Goal: Check status: Check status

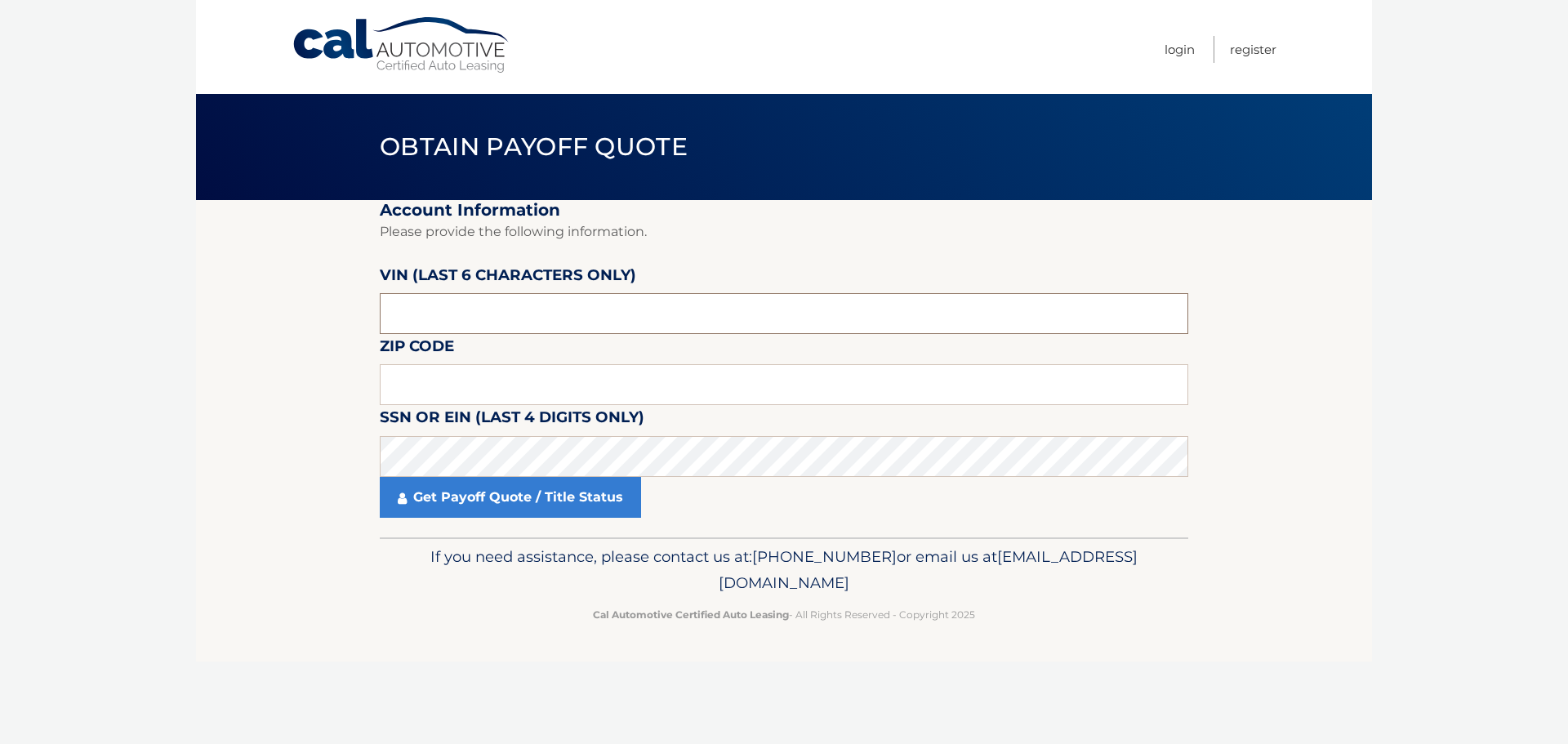
click at [434, 316] on input "text" at bounding box center [784, 313] width 808 height 41
click at [436, 393] on input "text" at bounding box center [784, 384] width 808 height 41
type input "11795"
click at [408, 585] on p "If you need assistance, please contact us at: 609-807-3200 or email us at Custo…" at bounding box center [784, 570] width 787 height 53
click at [451, 318] on input "text" at bounding box center [784, 313] width 808 height 41
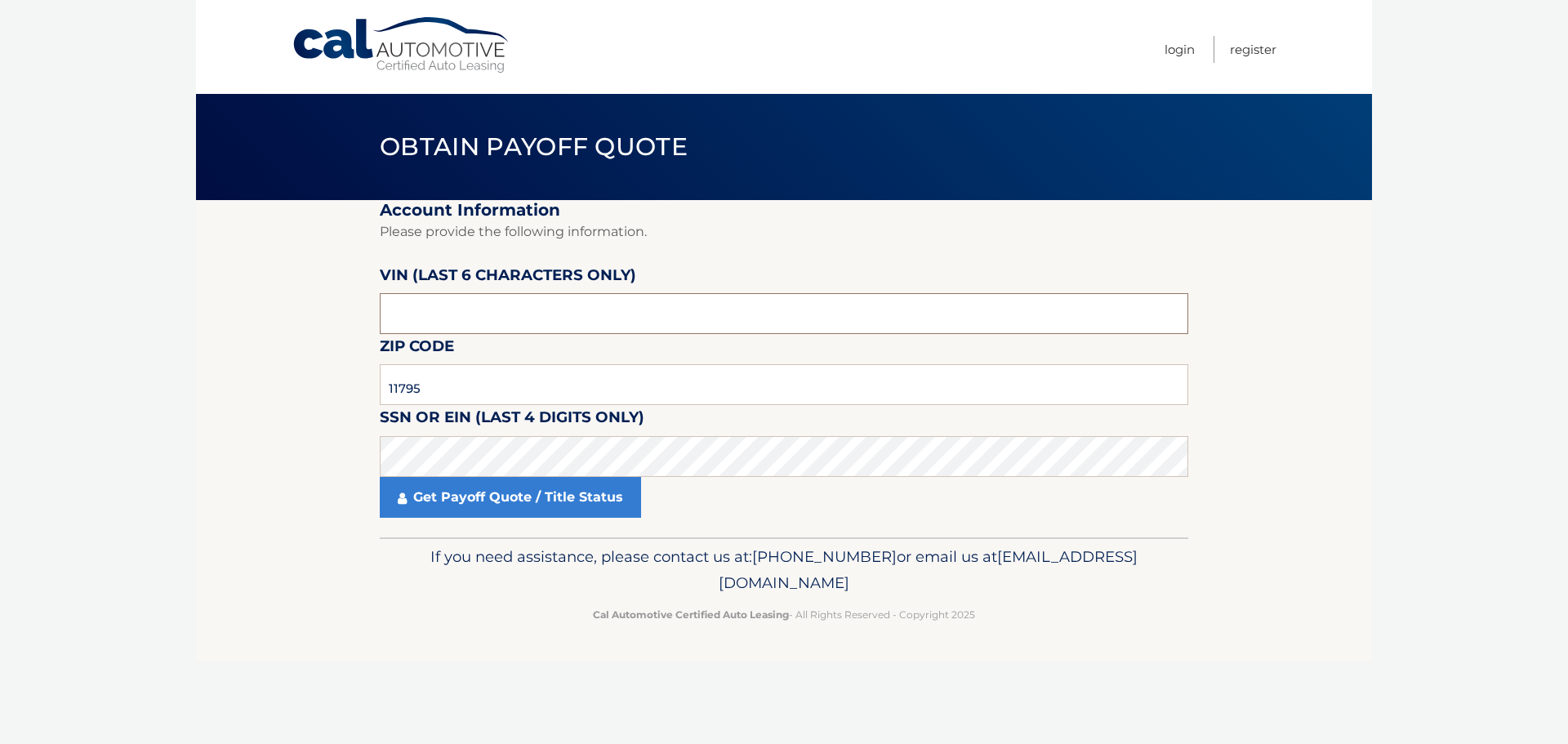
click at [450, 309] on input "text" at bounding box center [784, 313] width 808 height 41
type input "515672"
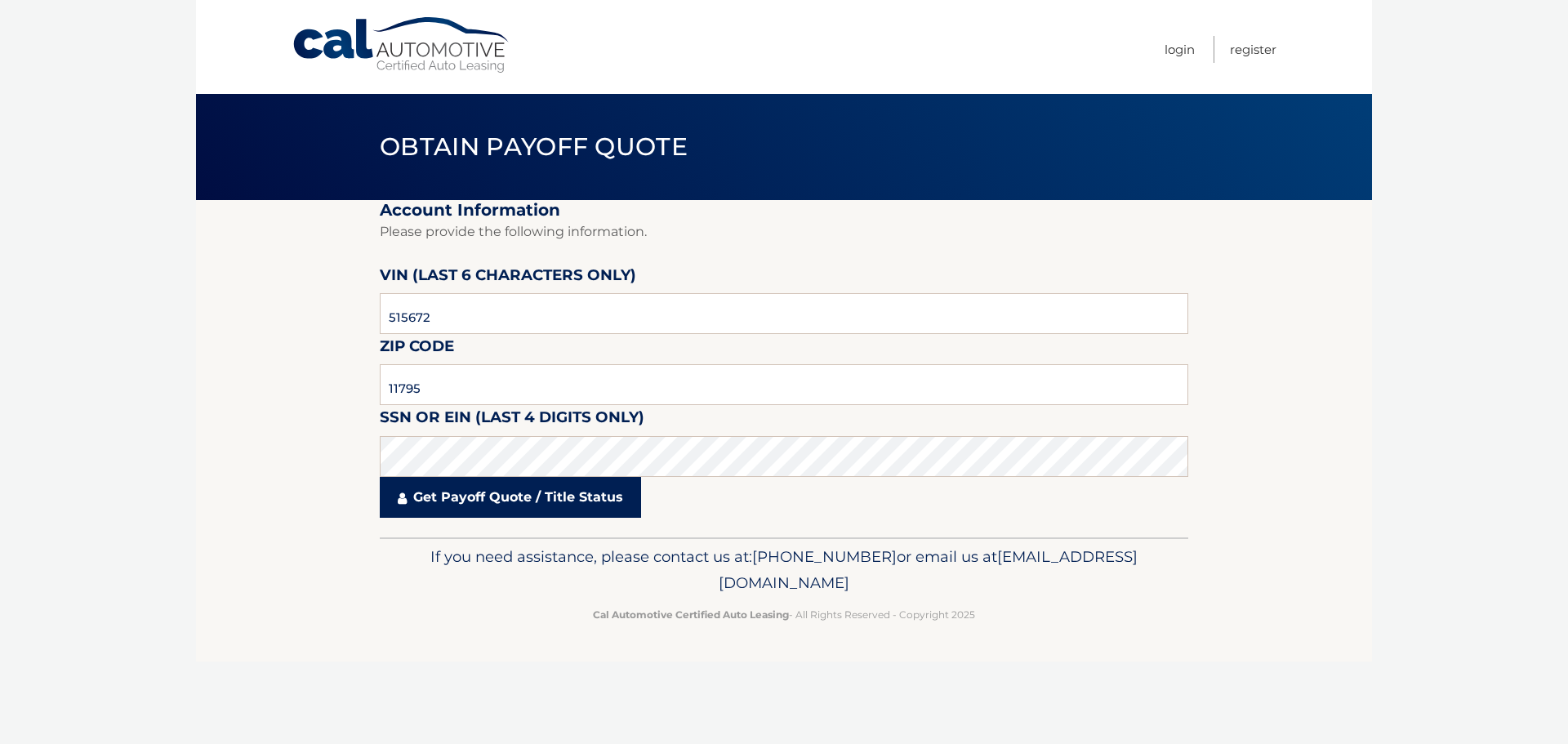
click at [493, 503] on link "Get Payoff Quote / Title Status" at bounding box center [510, 497] width 261 height 41
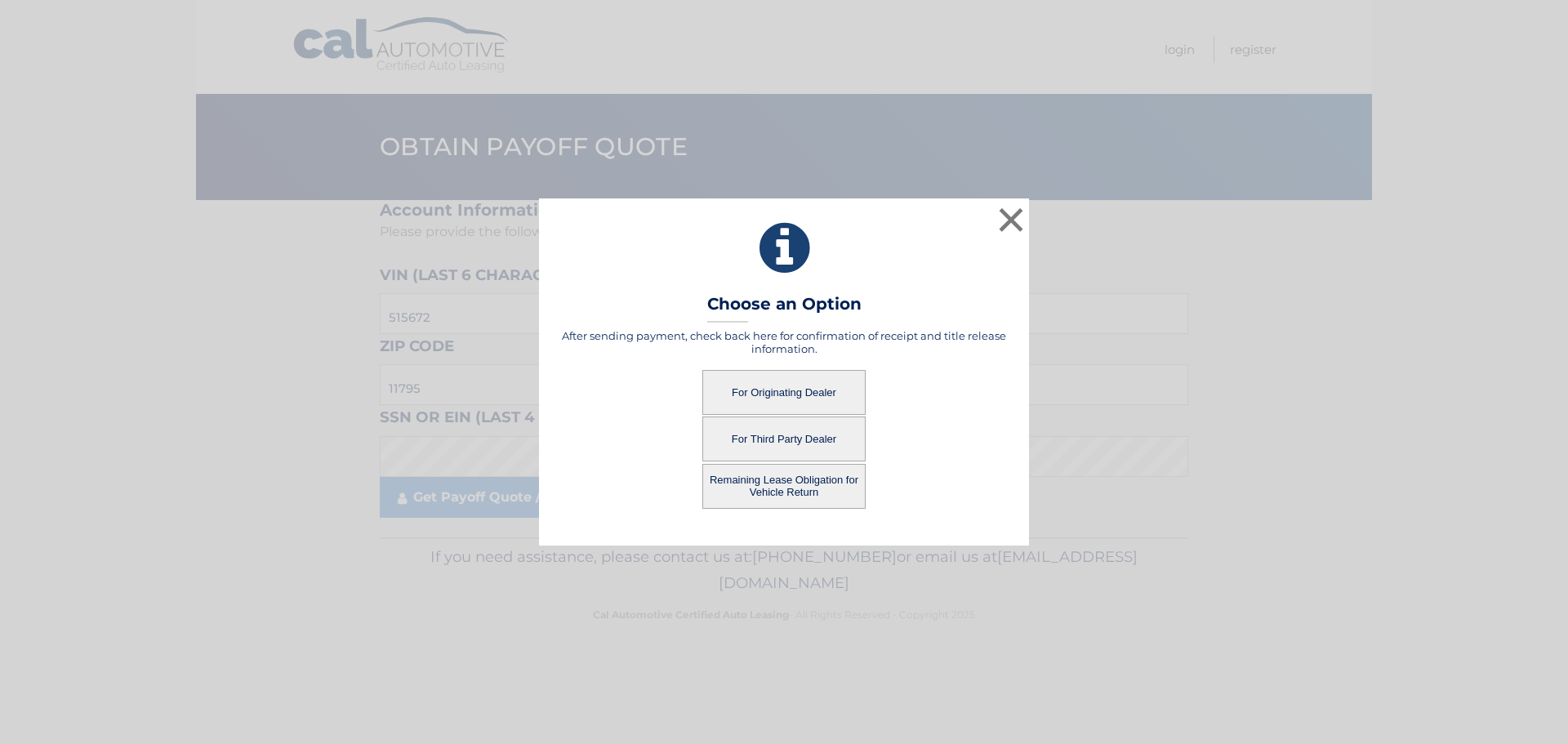
click at [815, 382] on button "For Originating Dealer" at bounding box center [784, 392] width 163 height 45
click at [781, 400] on button "For Originating Dealer" at bounding box center [784, 392] width 163 height 45
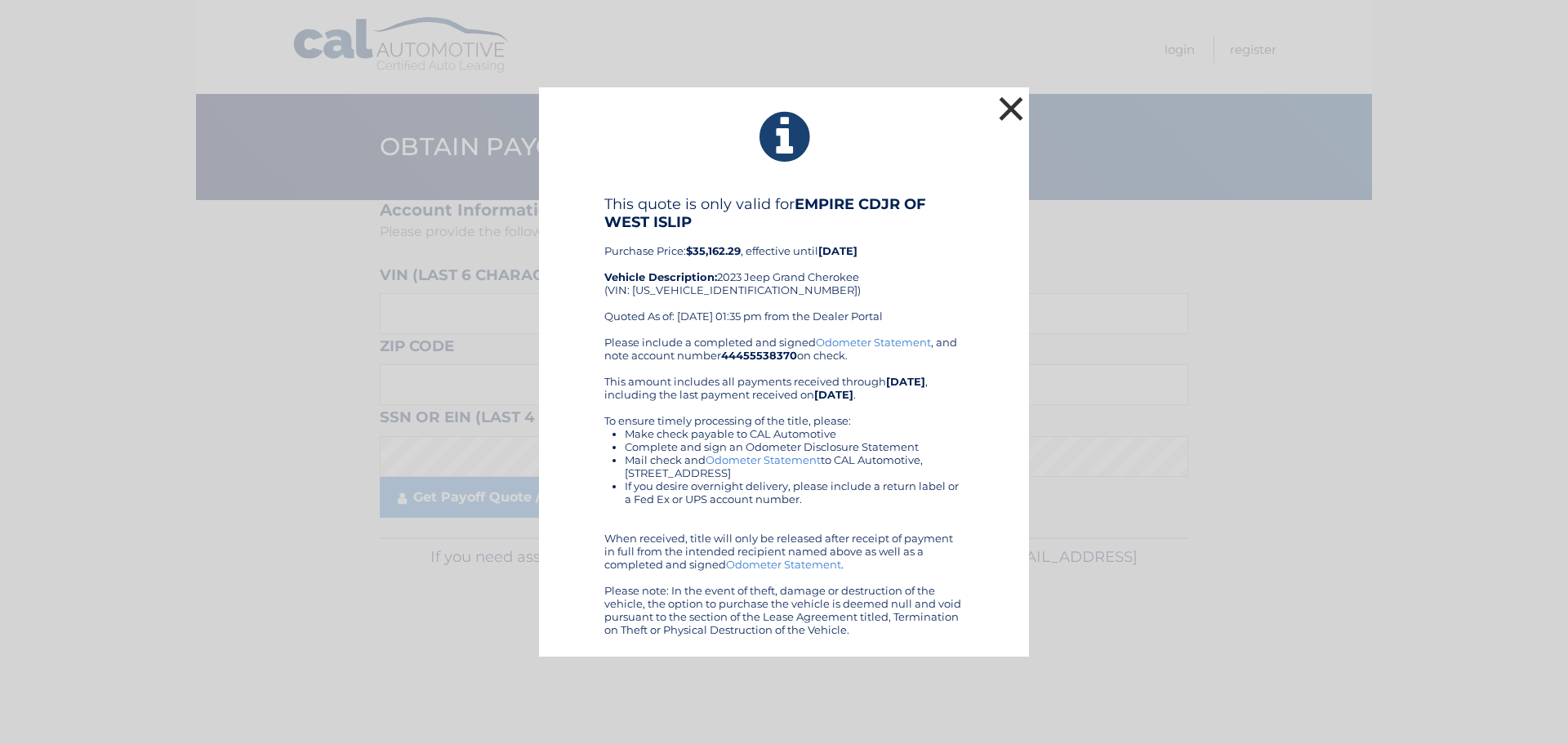
click at [1024, 114] on button "×" at bounding box center [1010, 108] width 33 height 33
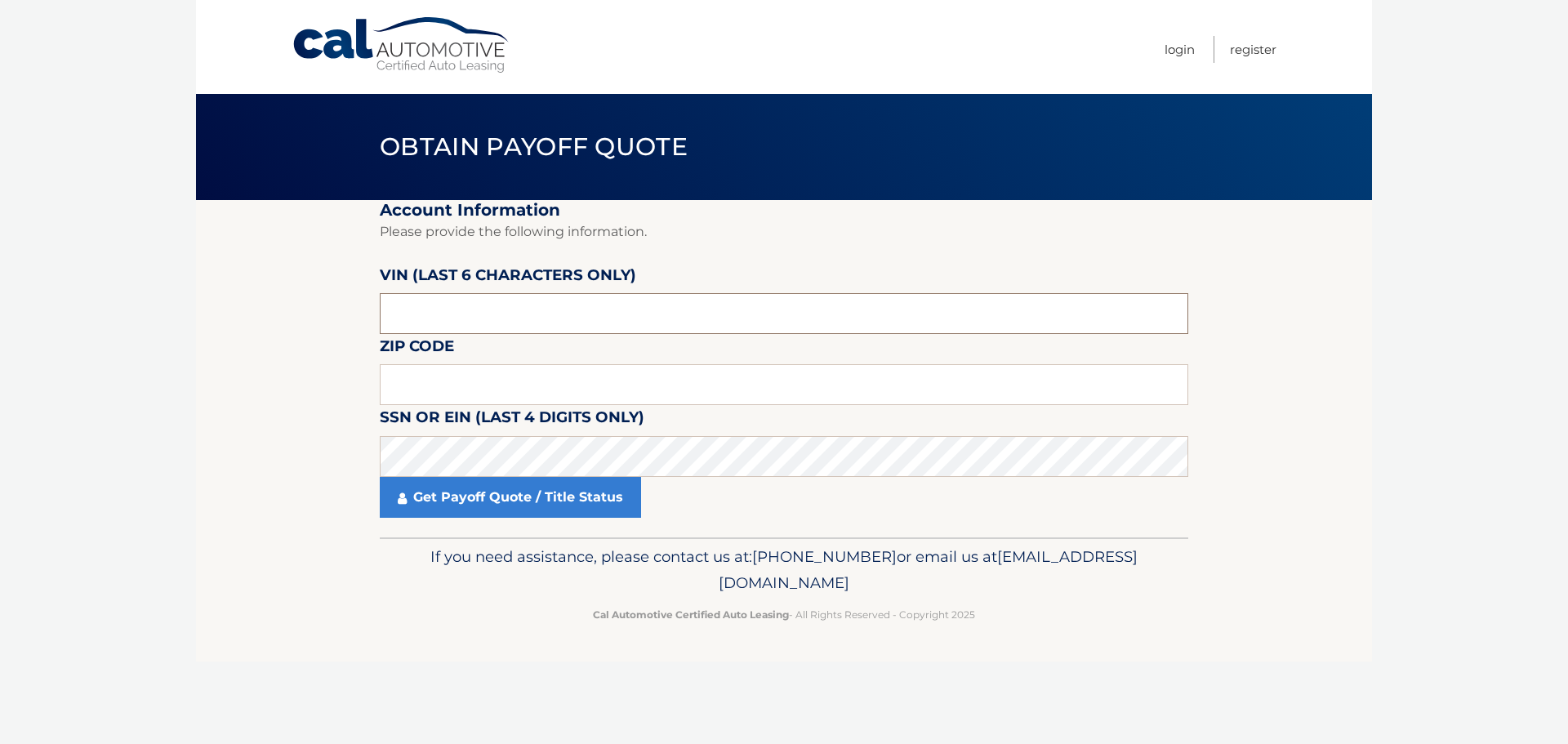
click at [463, 304] on input "text" at bounding box center [784, 313] width 808 height 41
type input "515672"
click at [439, 374] on input "text" at bounding box center [784, 384] width 808 height 41
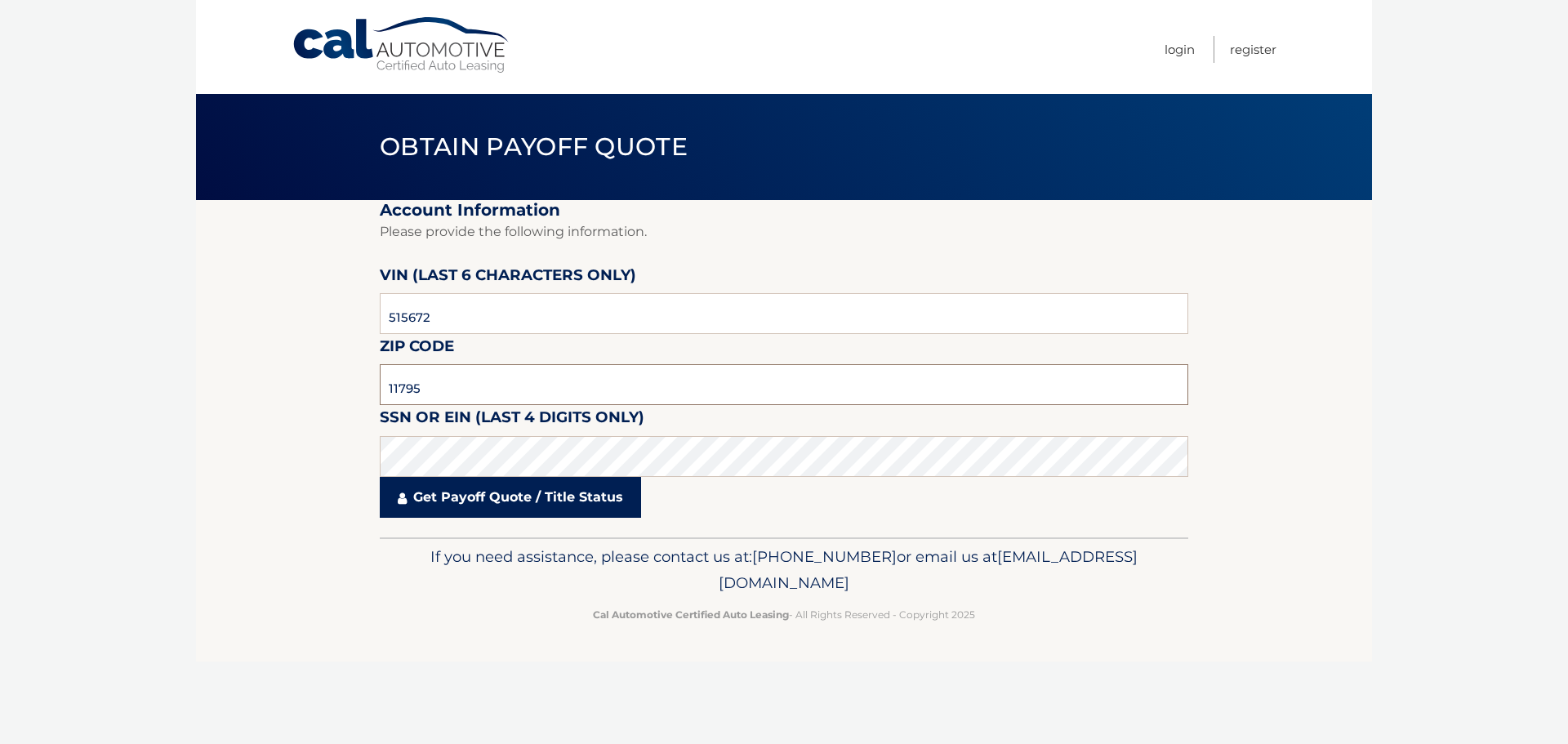
type input "11795"
click at [482, 509] on link "Get Payoff Quote / Title Status" at bounding box center [510, 497] width 261 height 41
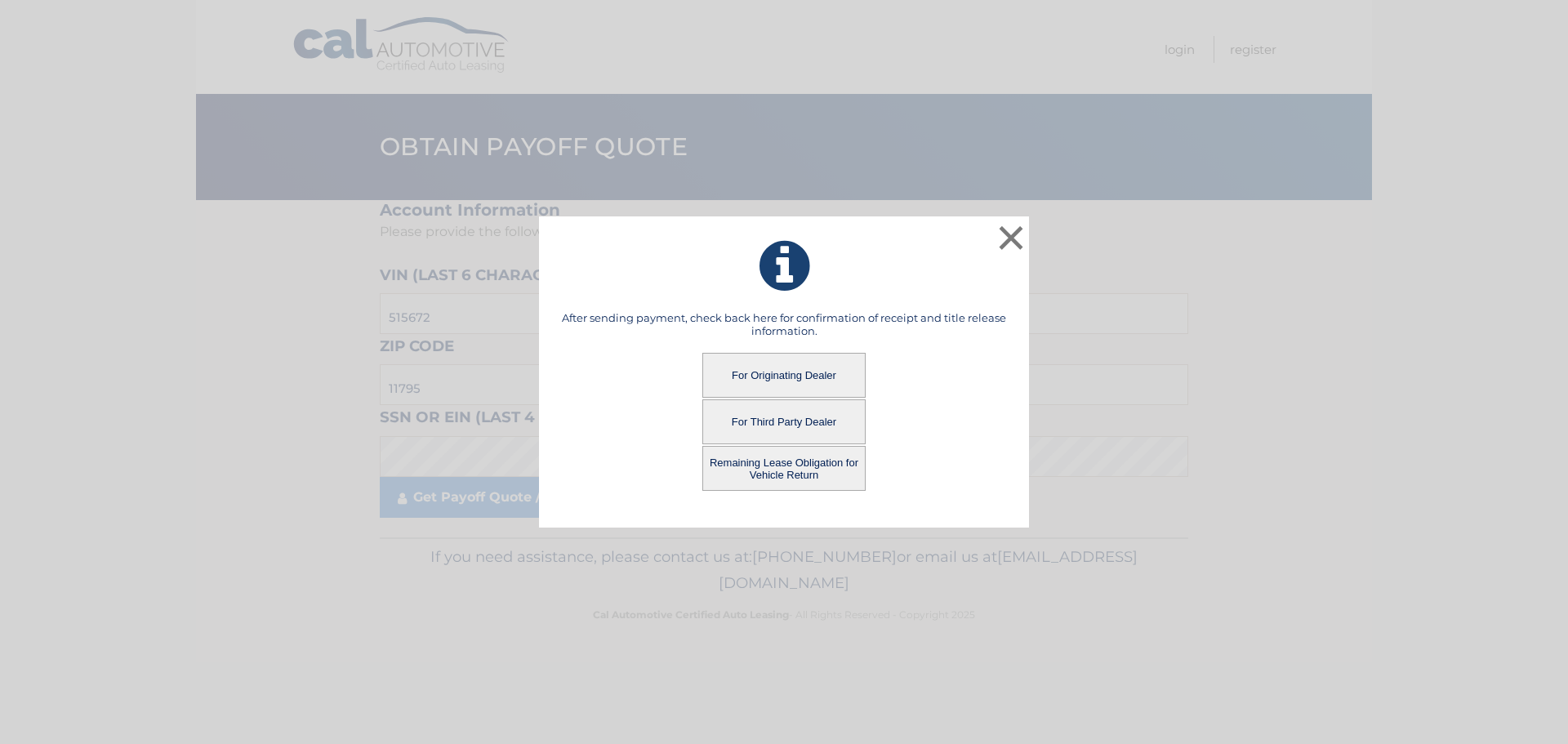
click at [776, 473] on button "Remaining Lease Obligation for Vehicle Return" at bounding box center [784, 467] width 163 height 45
click at [776, 470] on button "Remaining Lease Obligation for Vehicle Return" at bounding box center [784, 467] width 163 height 45
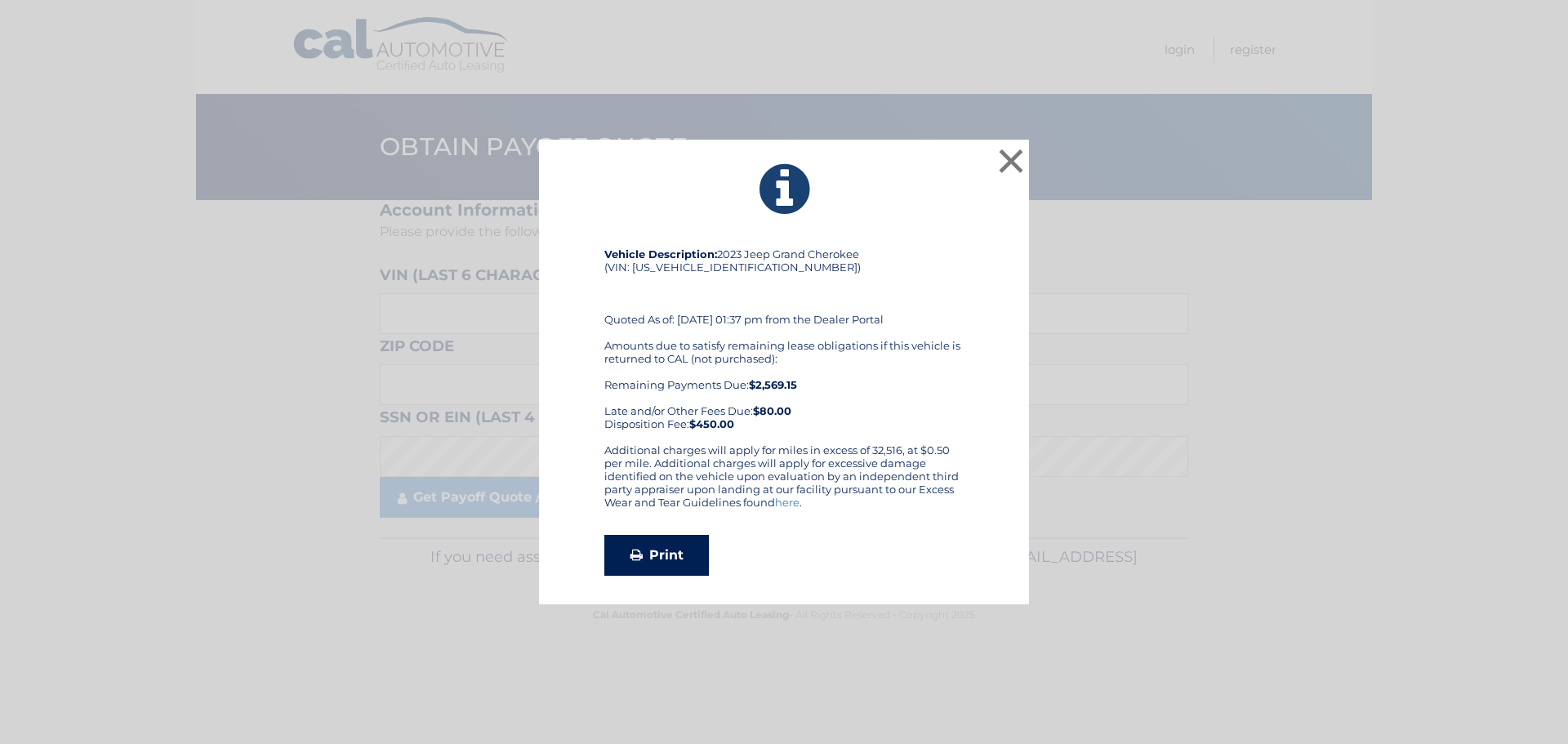
click at [688, 556] on link "Print" at bounding box center [656, 555] width 104 height 41
